Goal: Communication & Community: Ask a question

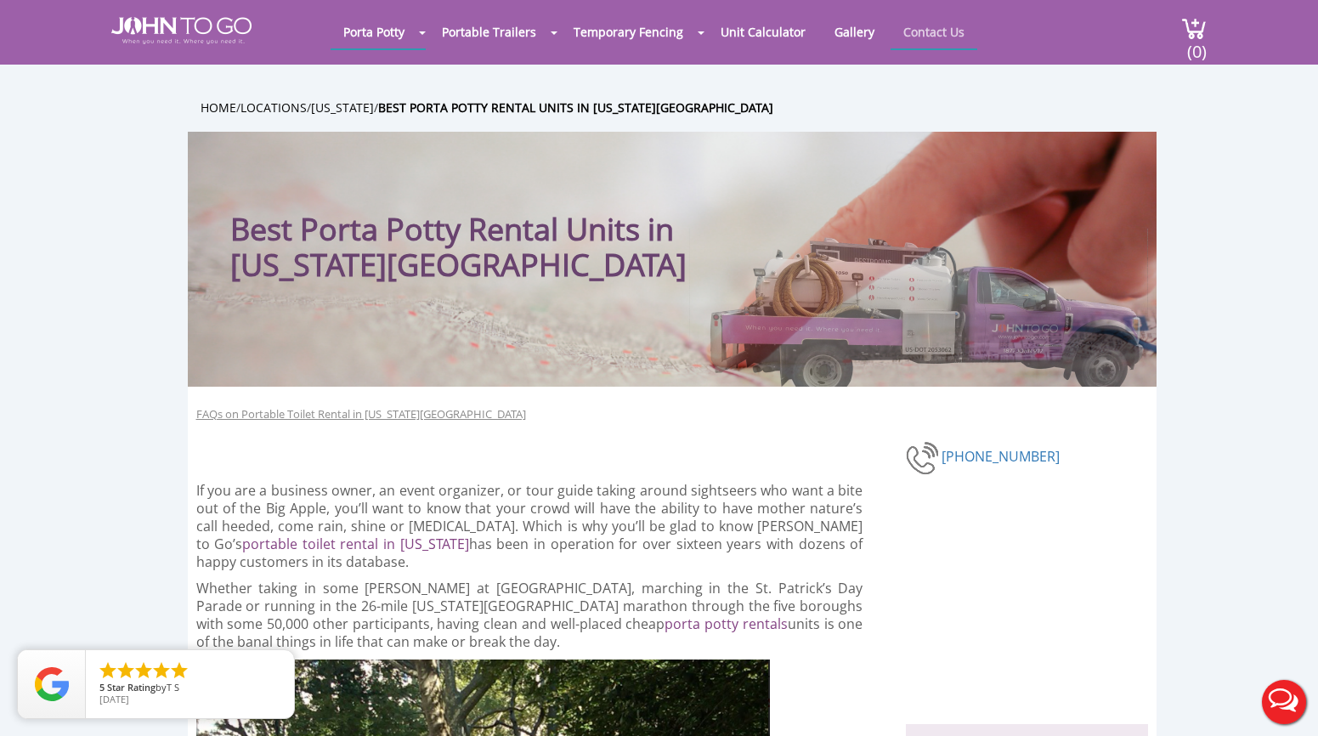
click at [977, 39] on link "Contact Us" at bounding box center [933, 31] width 87 height 33
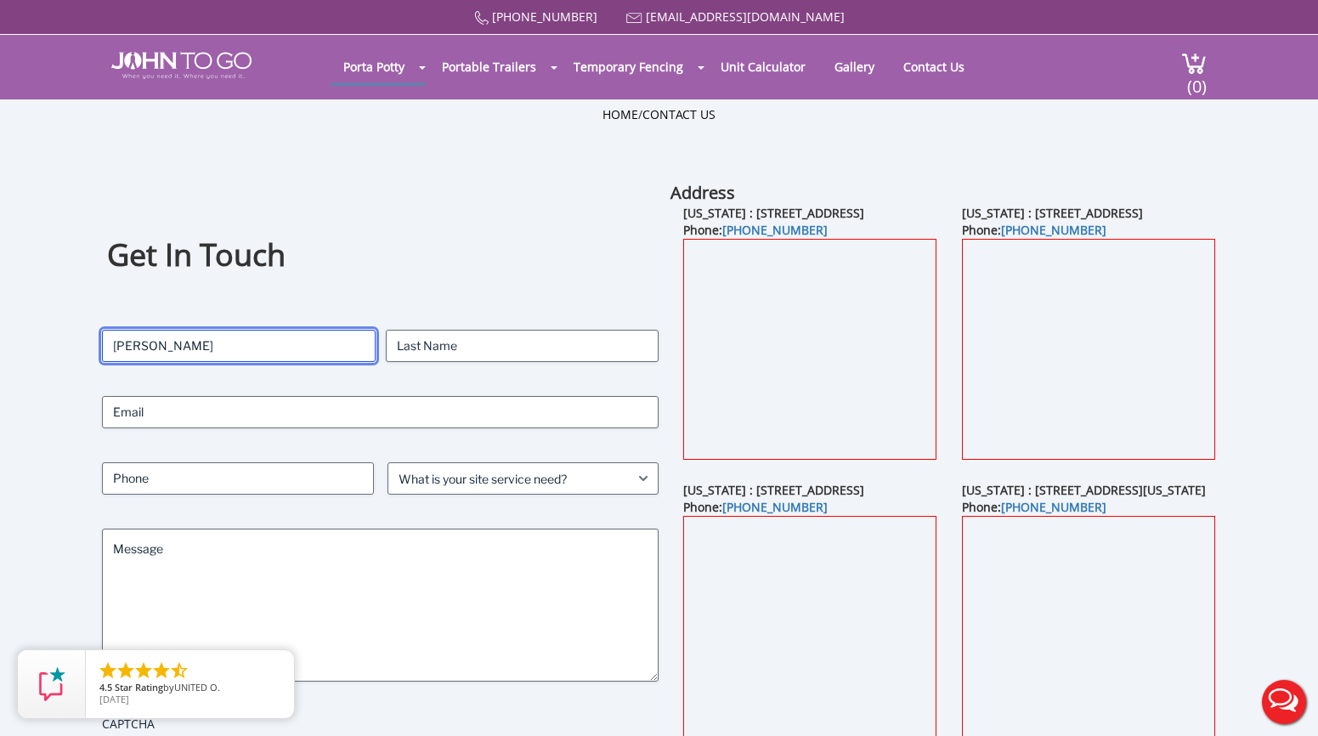
type input "[PERSON_NAME]"
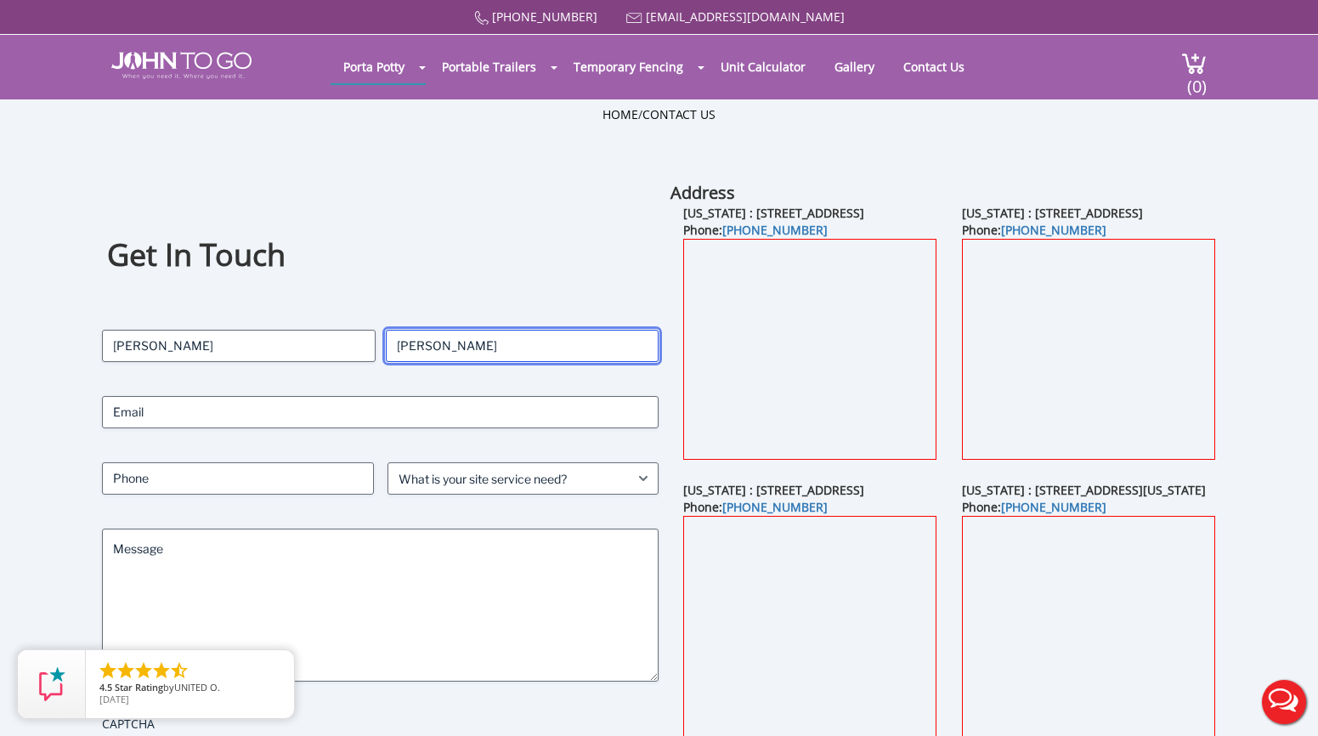
type input "[PERSON_NAME]"
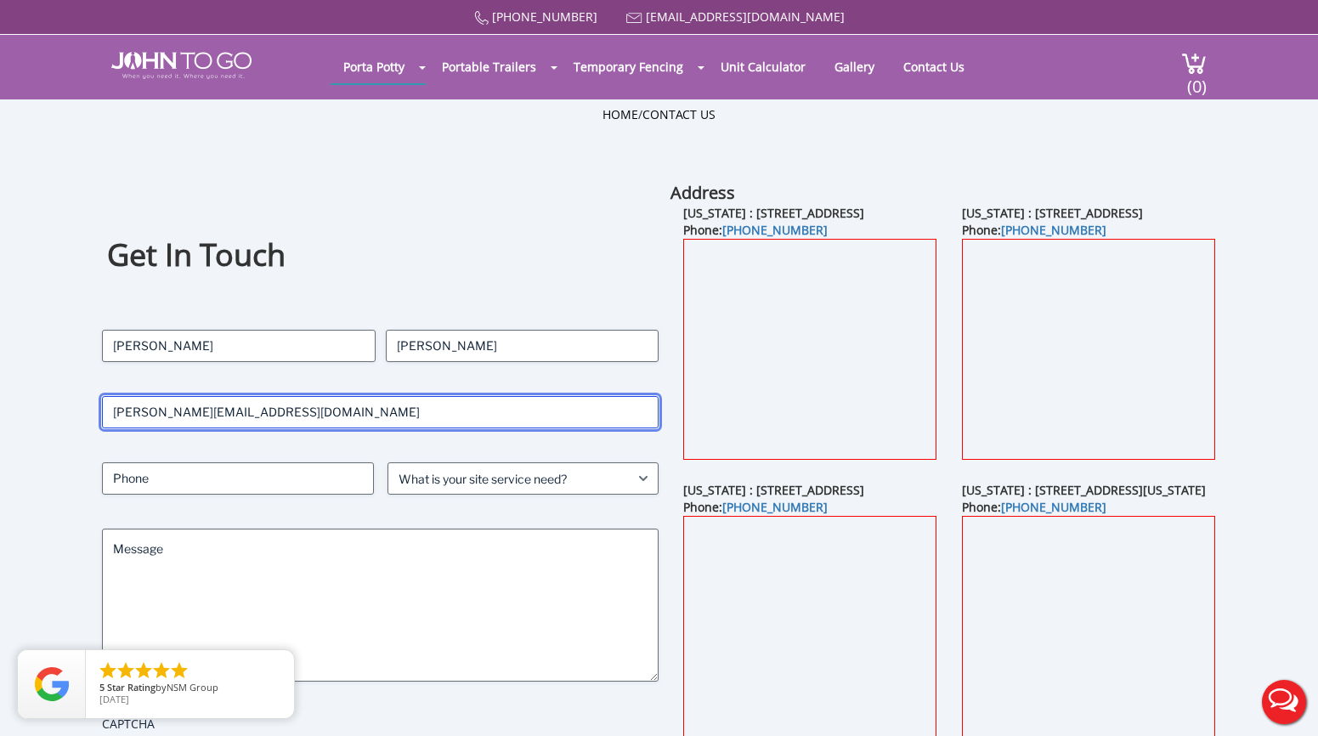
type input "[PERSON_NAME][EMAIL_ADDRESS][DOMAIN_NAME]"
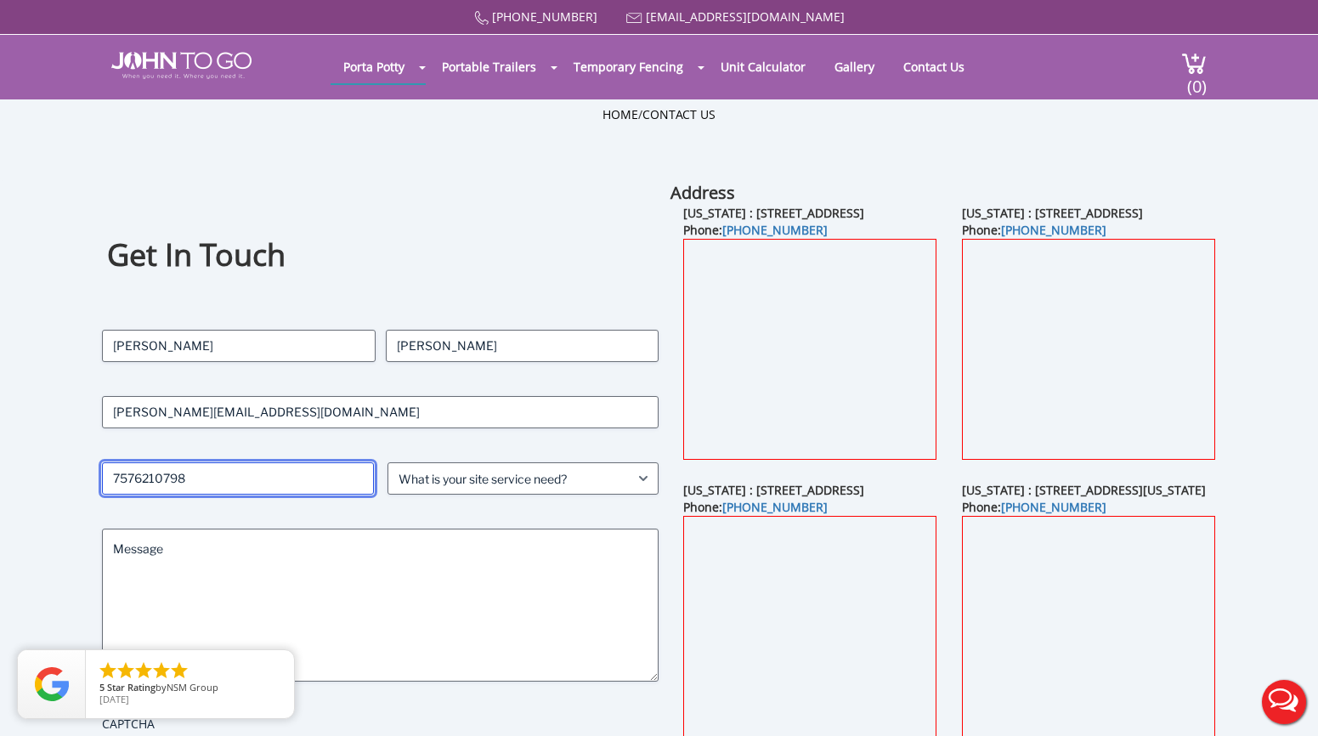
type input "7576210798"
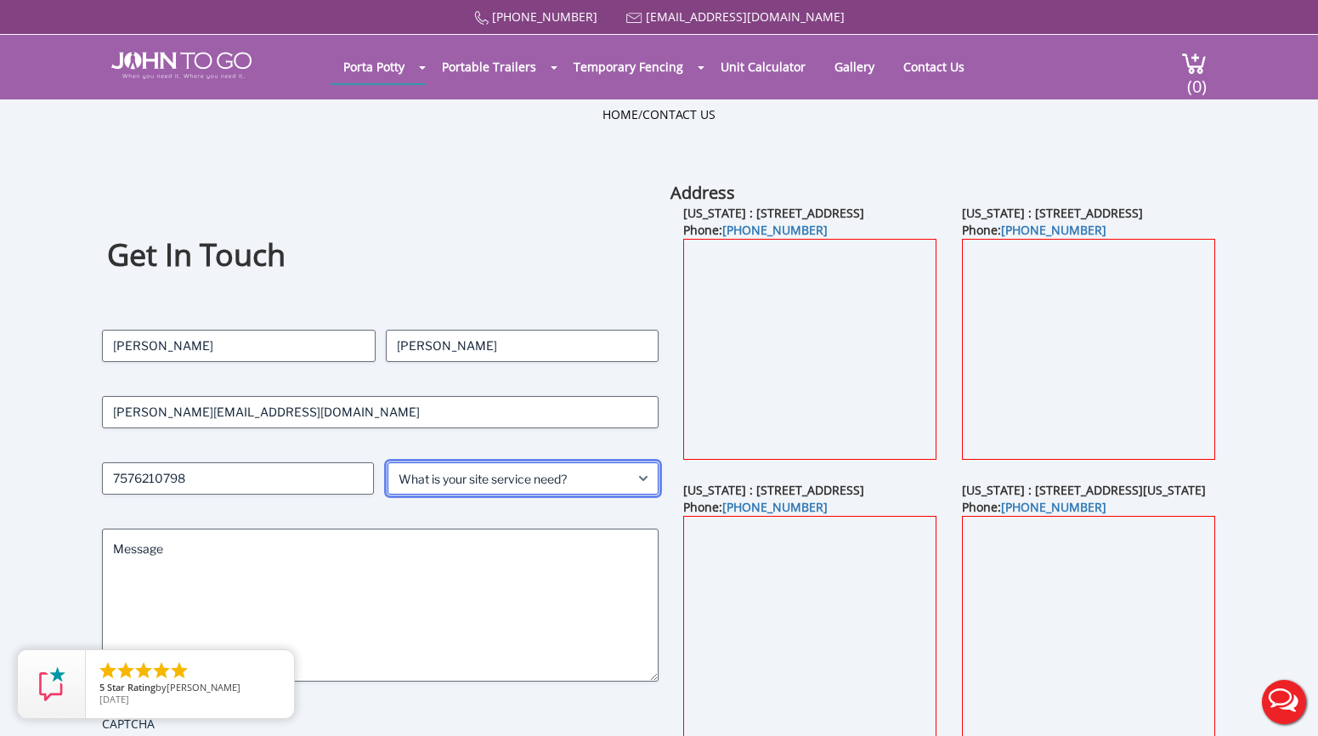
select select "Event"
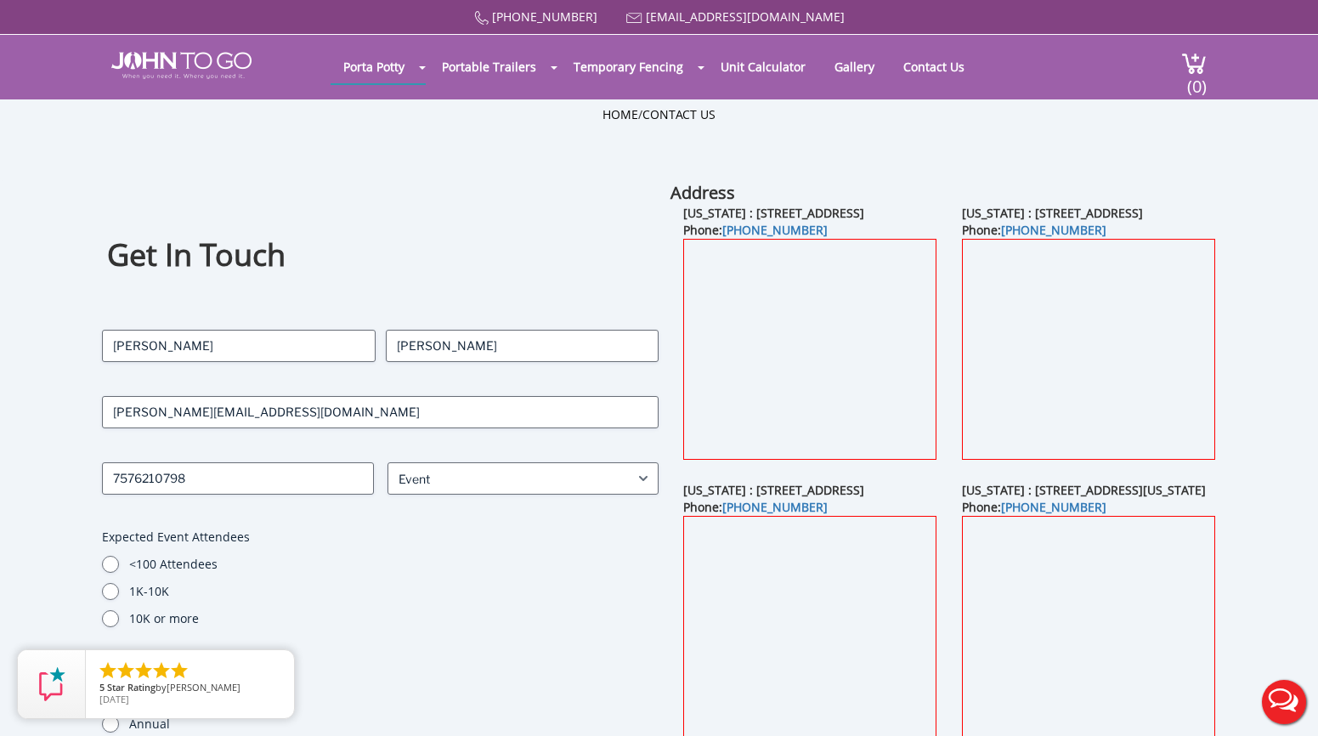
click at [280, 591] on label "1K-10K" at bounding box center [394, 591] width 530 height 17
click at [119, 591] on input "1K-10K" at bounding box center [110, 591] width 17 height 17
radio input "true"
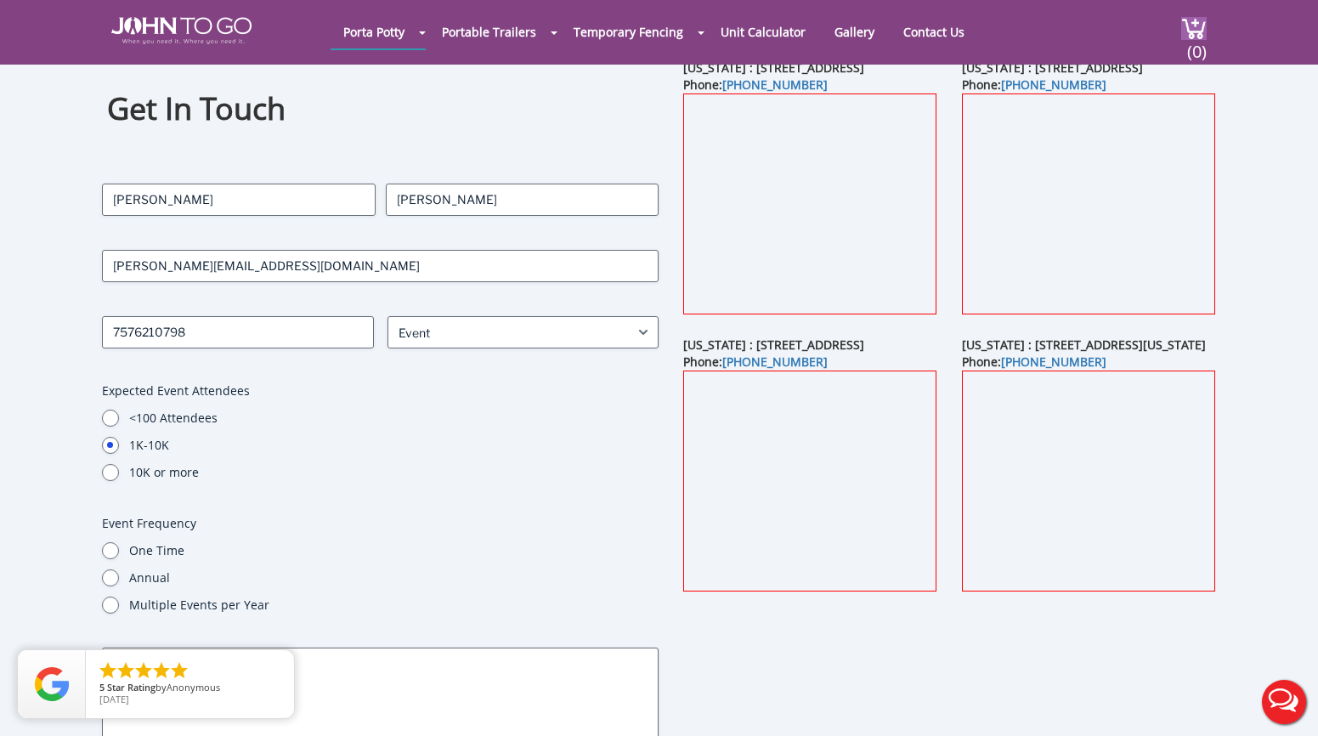
scroll to position [83, 0]
click at [111, 415] on input "<100 Attendees" at bounding box center [110, 416] width 17 height 17
radio input "true"
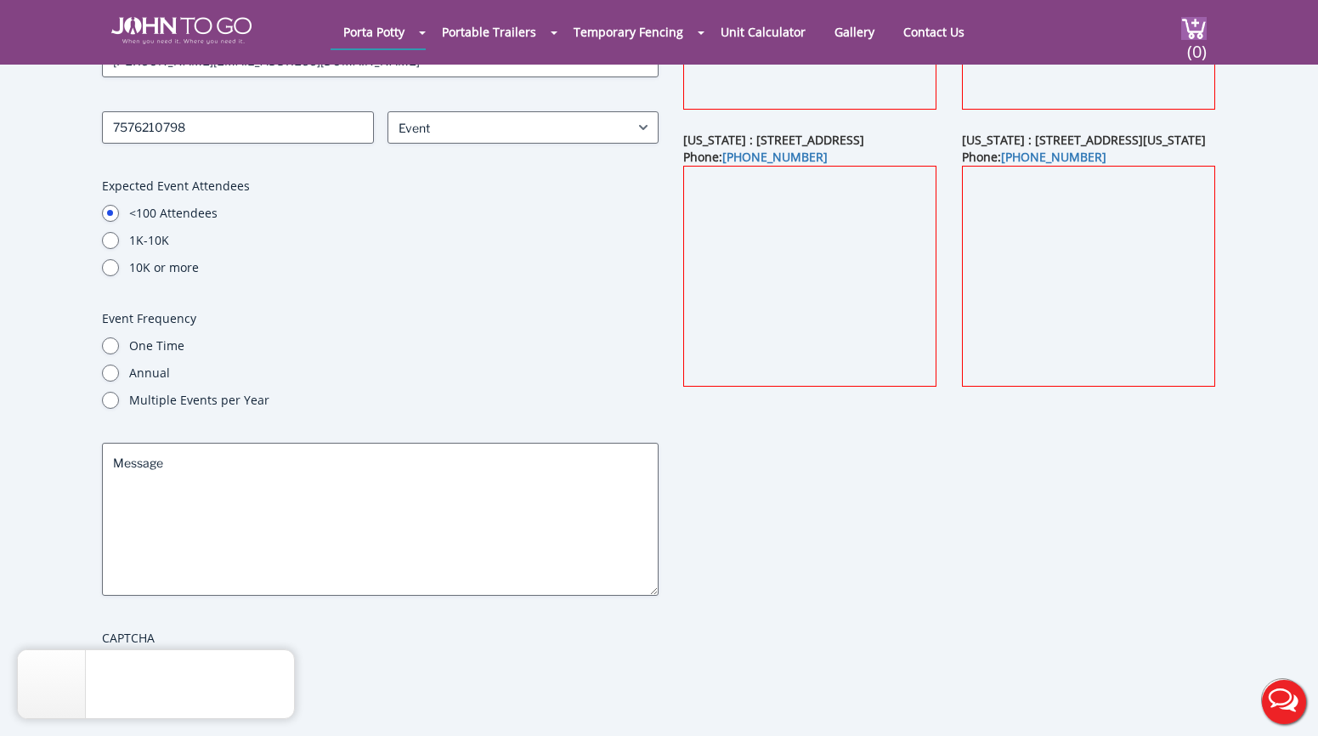
scroll to position [299, 0]
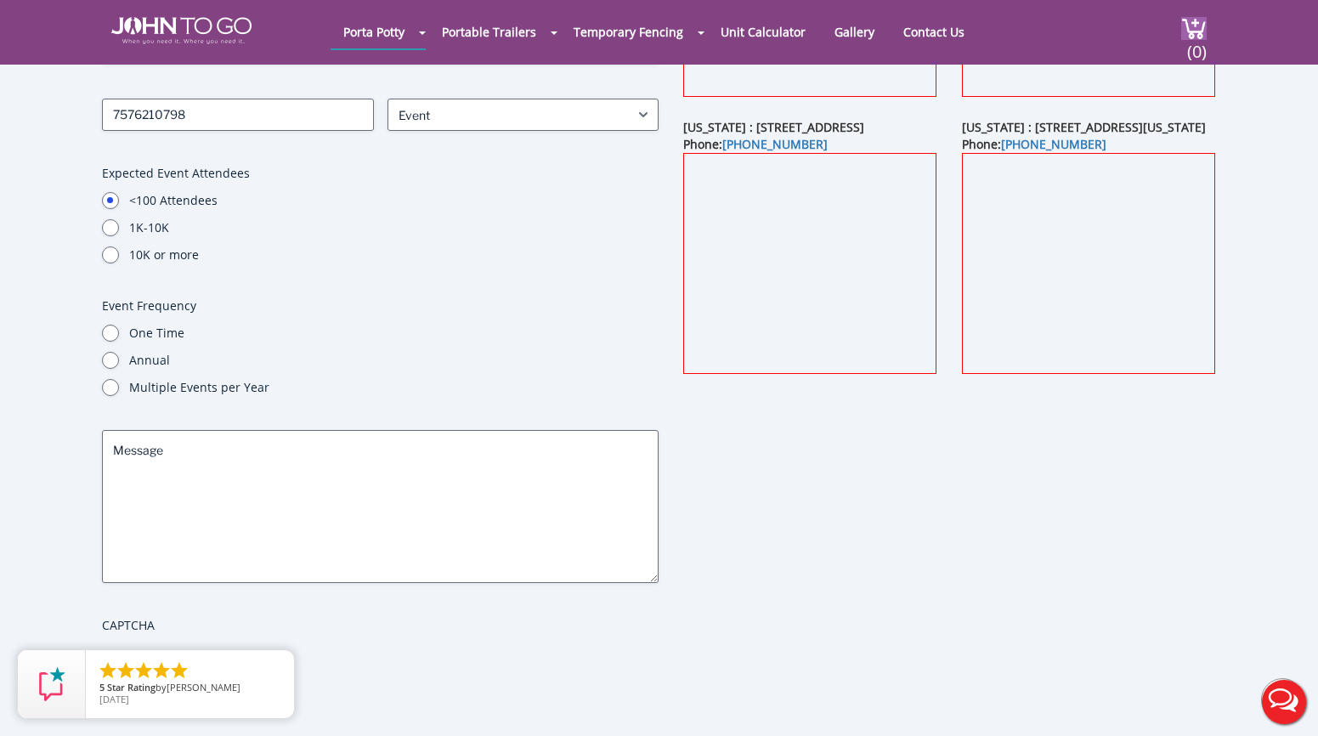
click at [111, 341] on div "One Time Annual Multiple Events per Year" at bounding box center [380, 360] width 557 height 71
click at [111, 357] on input "Annual" at bounding box center [110, 360] width 17 height 17
radio input "true"
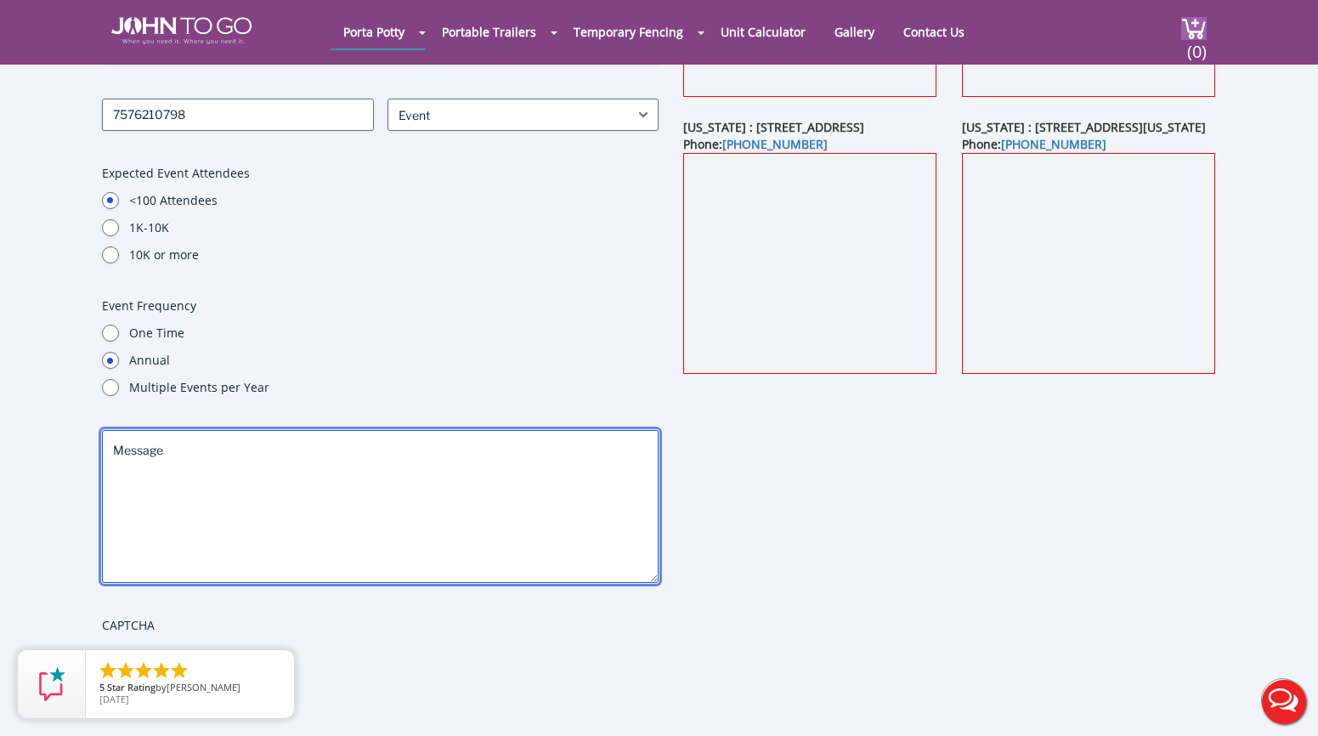
click at [184, 467] on textarea "Message" at bounding box center [380, 506] width 557 height 153
paste textarea "Miles for [PERSON_NAME], a 5K charity race, is looking to quote the following: …"
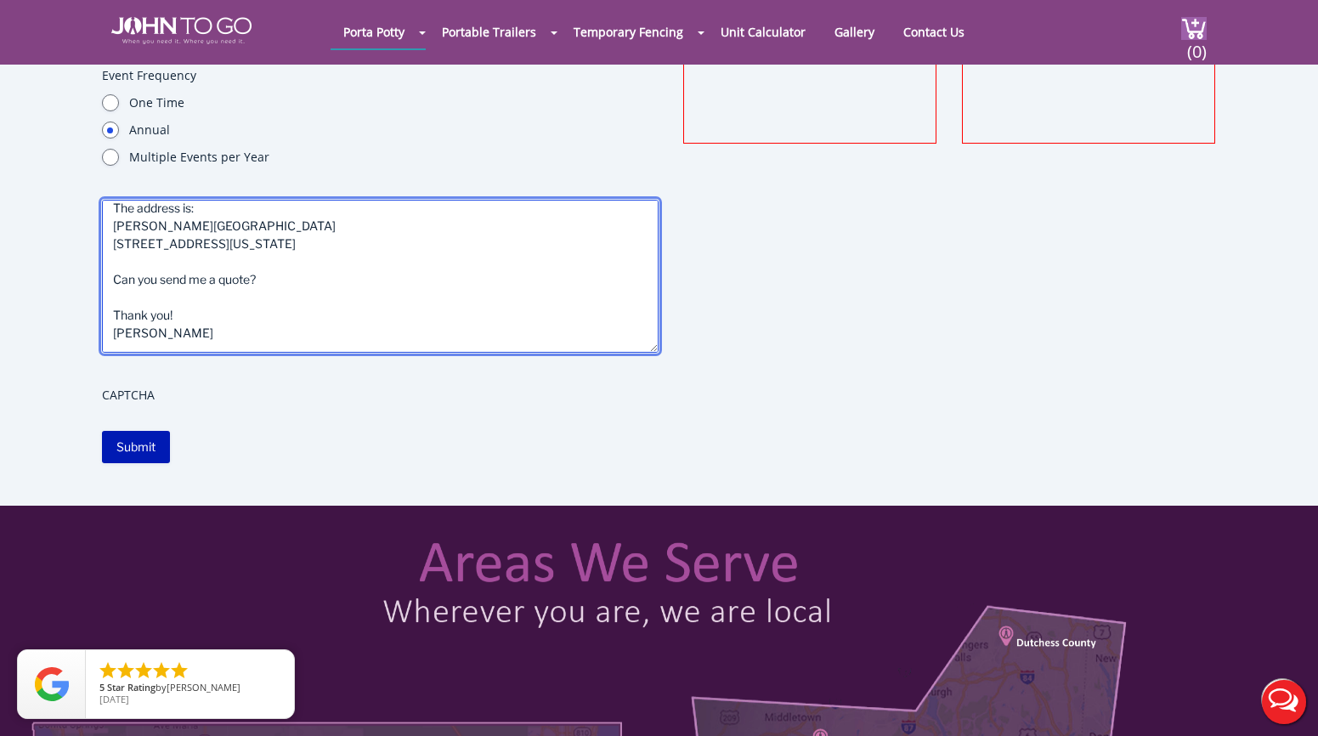
scroll to position [172, 0]
type textarea "Miles for [PERSON_NAME], a 5K charity race, is looking to quote the following: …"
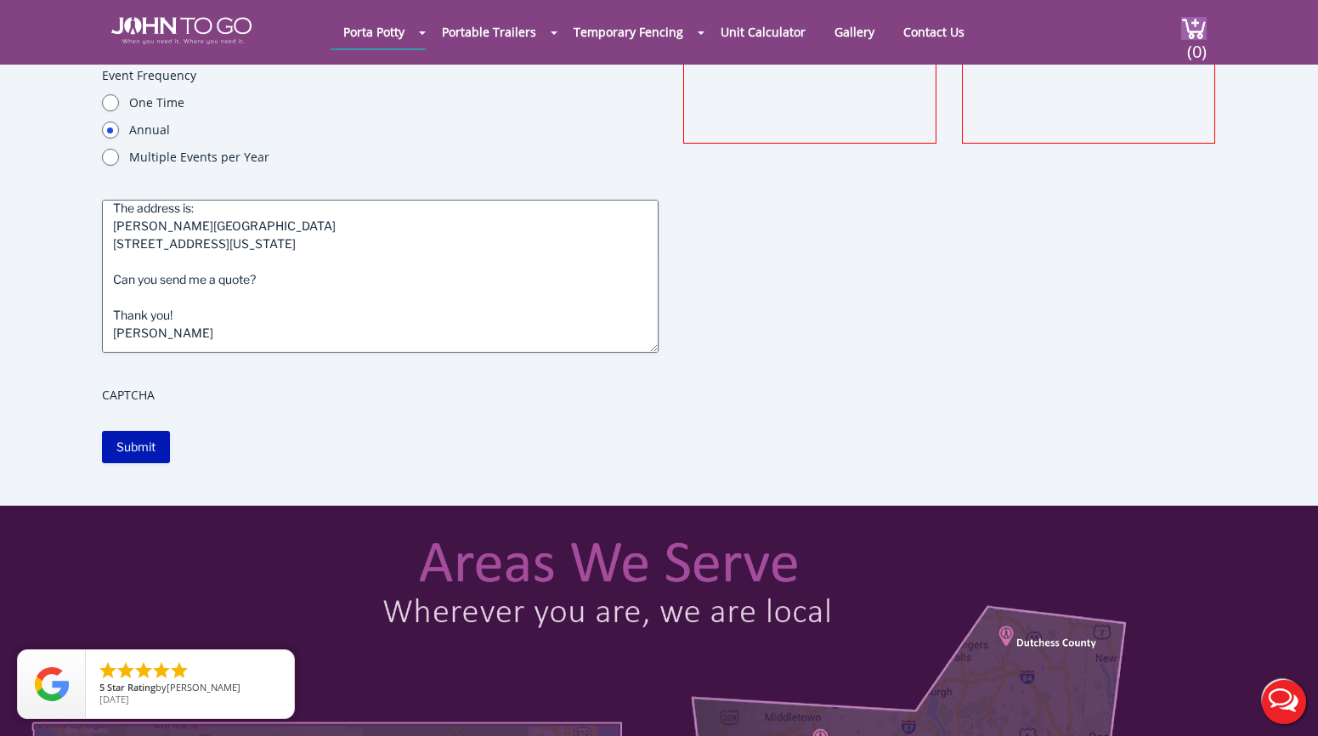
click at [144, 433] on input "Submit" at bounding box center [136, 447] width 68 height 32
